Goal: Task Accomplishment & Management: Use online tool/utility

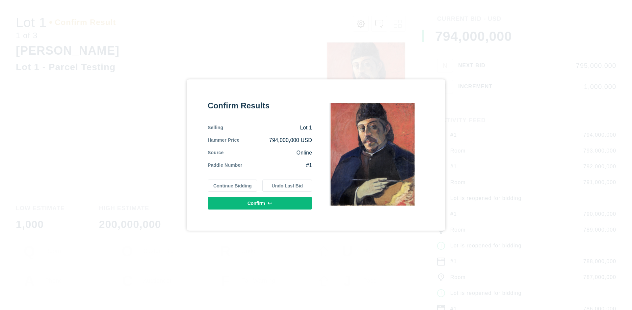
click at [233, 185] on button "Continue Bidding" at bounding box center [233, 185] width 50 height 13
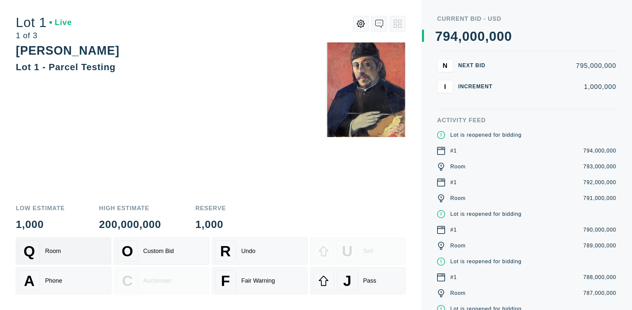
click at [64, 251] on div "Q Room" at bounding box center [64, 250] width 90 height 21
